Goal: Check status: Check status

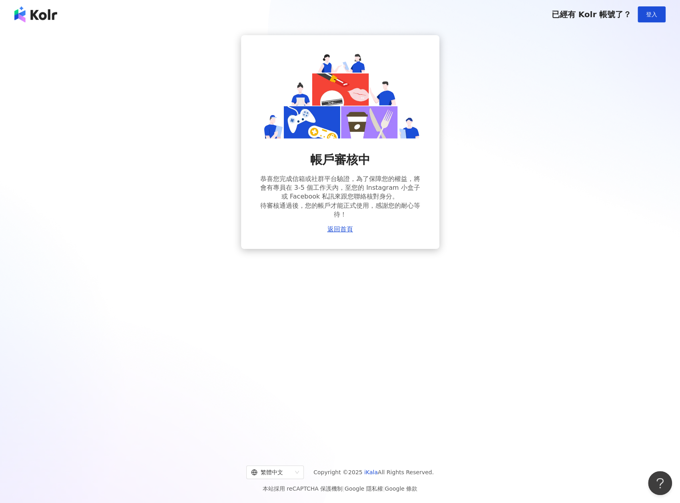
click at [500, 97] on div "帳戶審核中 恭喜您完成信箱或社群平台驗證，為了保障您的權益，將會有專員在 3-5 個工作天內，至您的 Instagram 小盒子或 Facebook 私訊來跟…" at bounding box center [340, 142] width 661 height 214
